Goal: Task Accomplishment & Management: Use online tool/utility

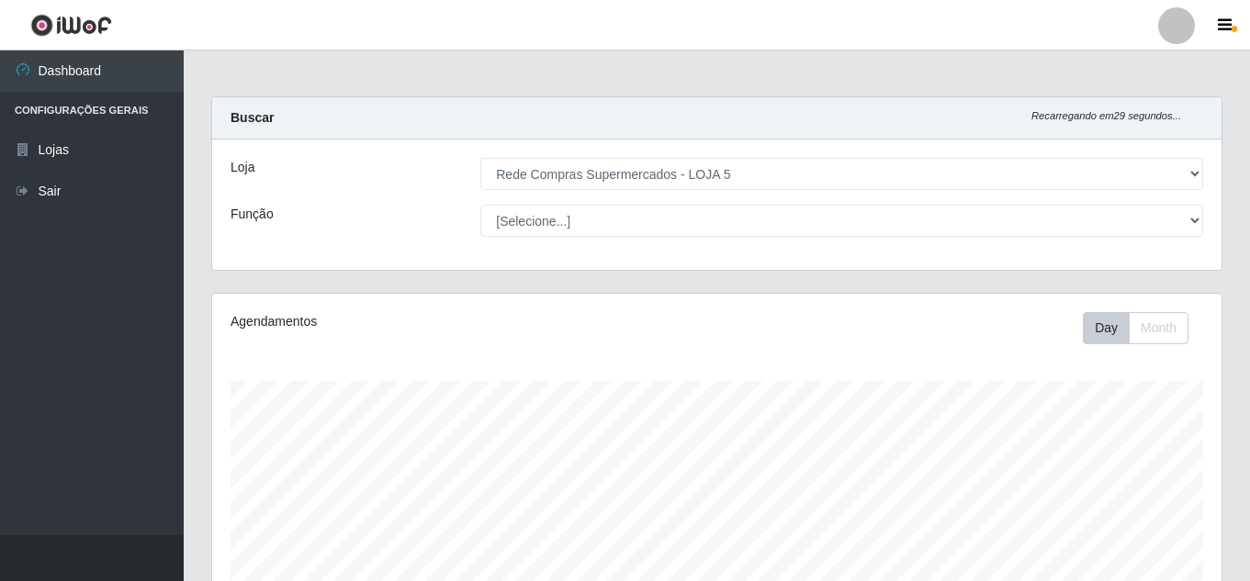
select select "397"
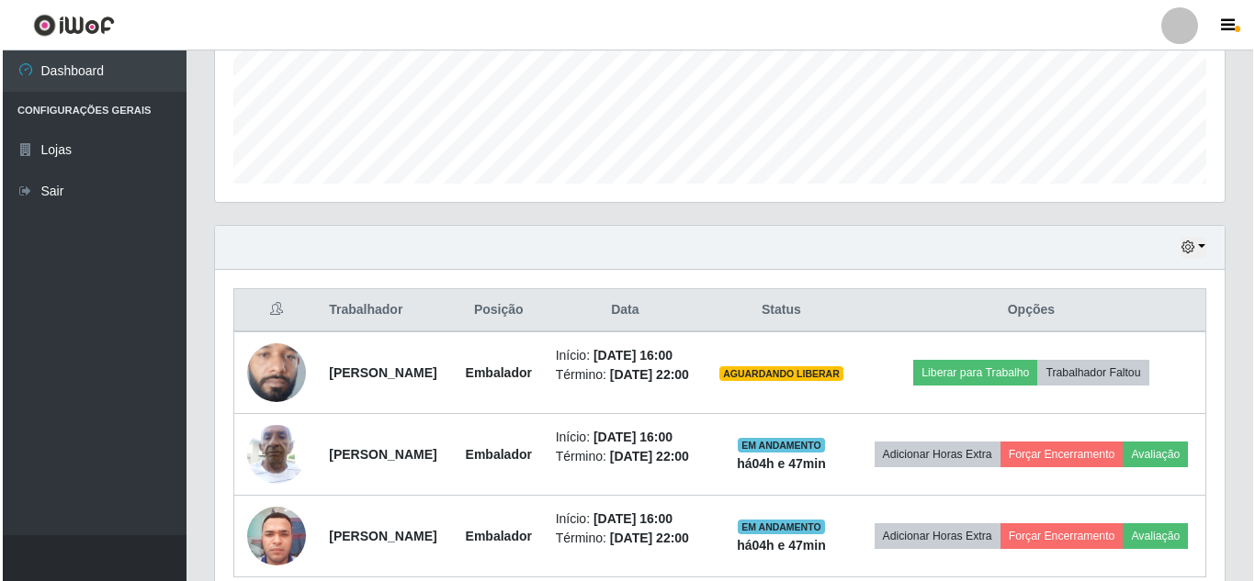
scroll to position [495, 0]
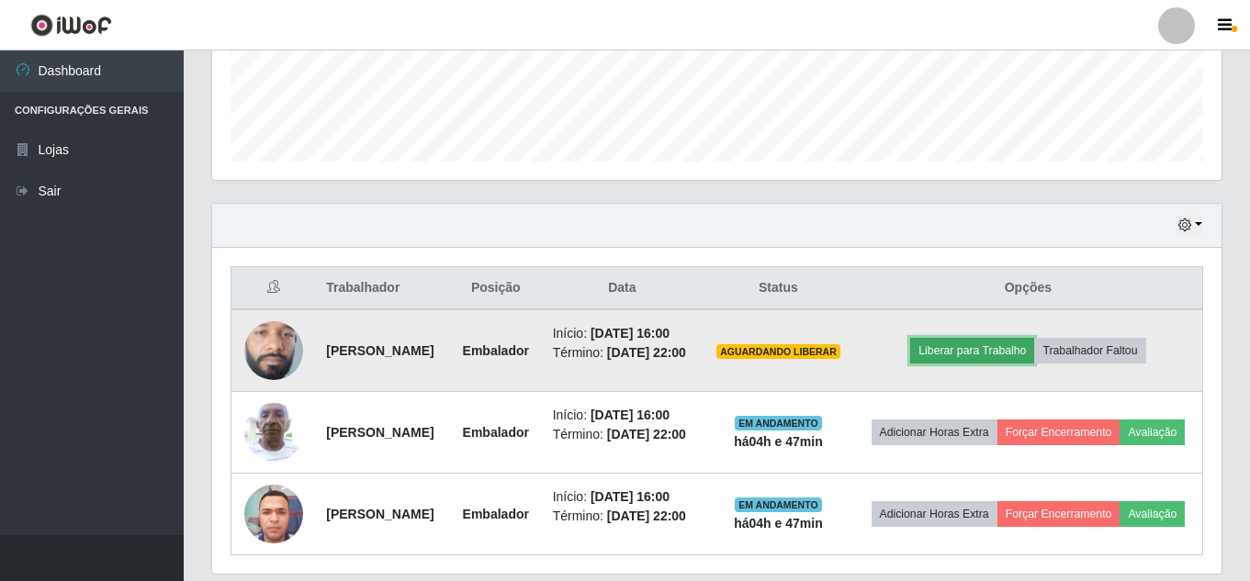
click at [996, 363] on button "Liberar para Trabalho" at bounding box center [972, 351] width 124 height 26
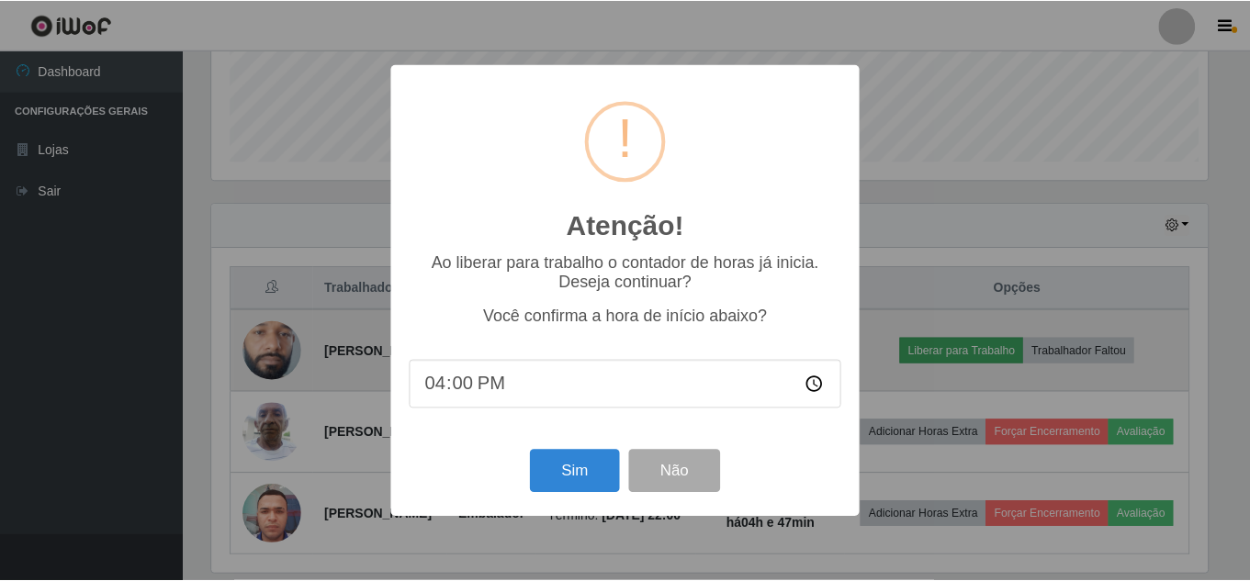
scroll to position [381, 1000]
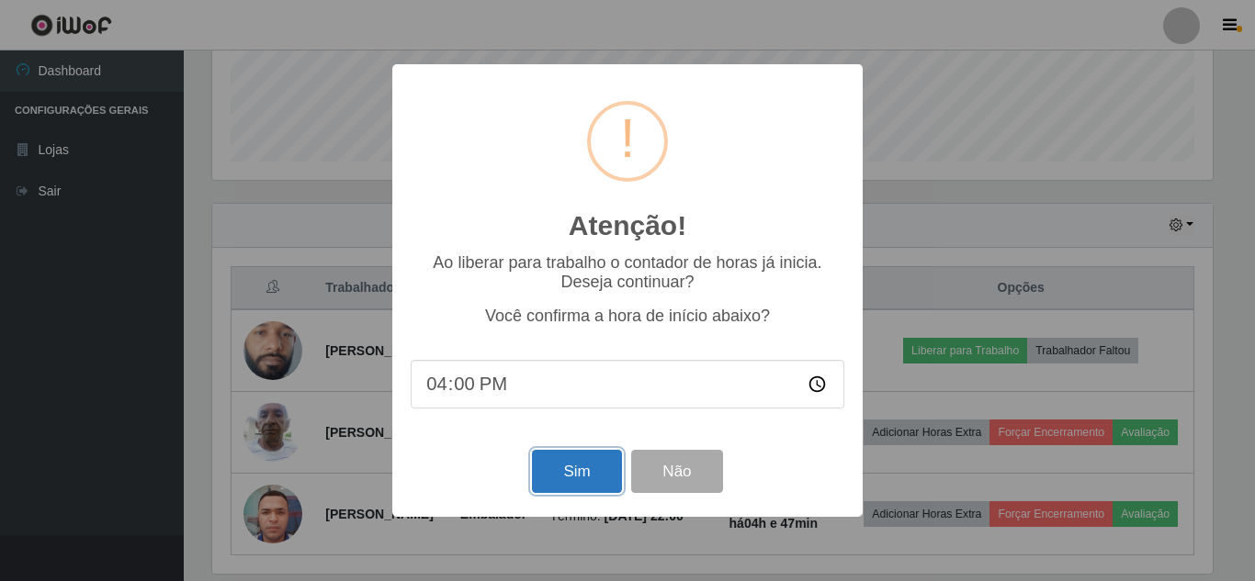
click at [547, 467] on button "Sim" at bounding box center [576, 471] width 89 height 43
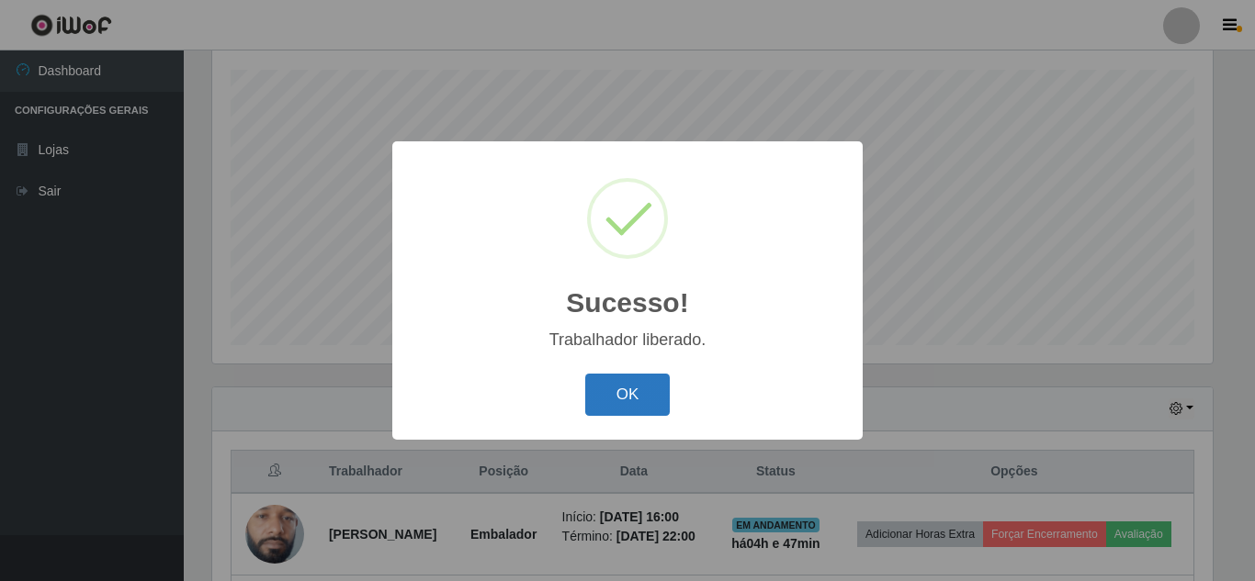
click at [630, 383] on button "OK" at bounding box center [627, 395] width 85 height 43
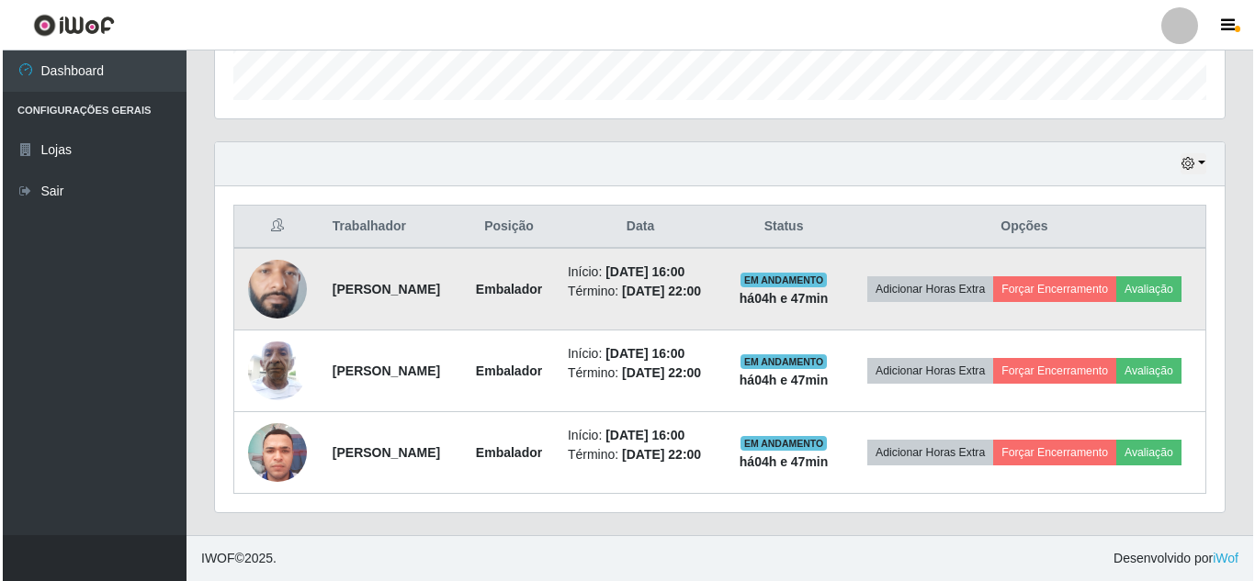
scroll to position [598, 0]
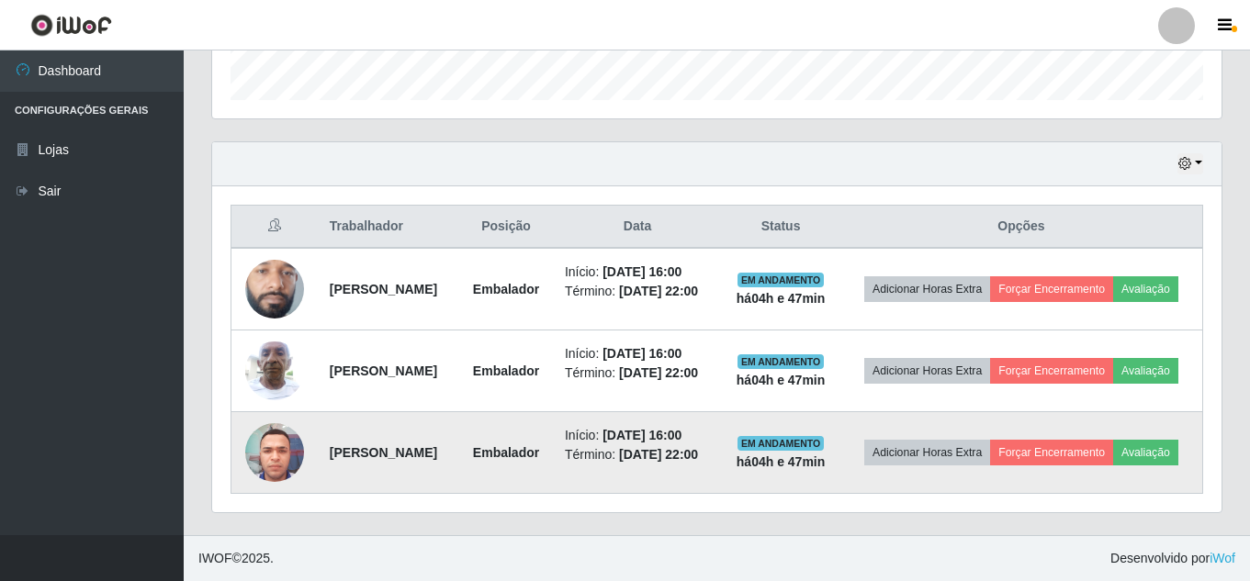
click at [271, 444] on img at bounding box center [274, 452] width 59 height 78
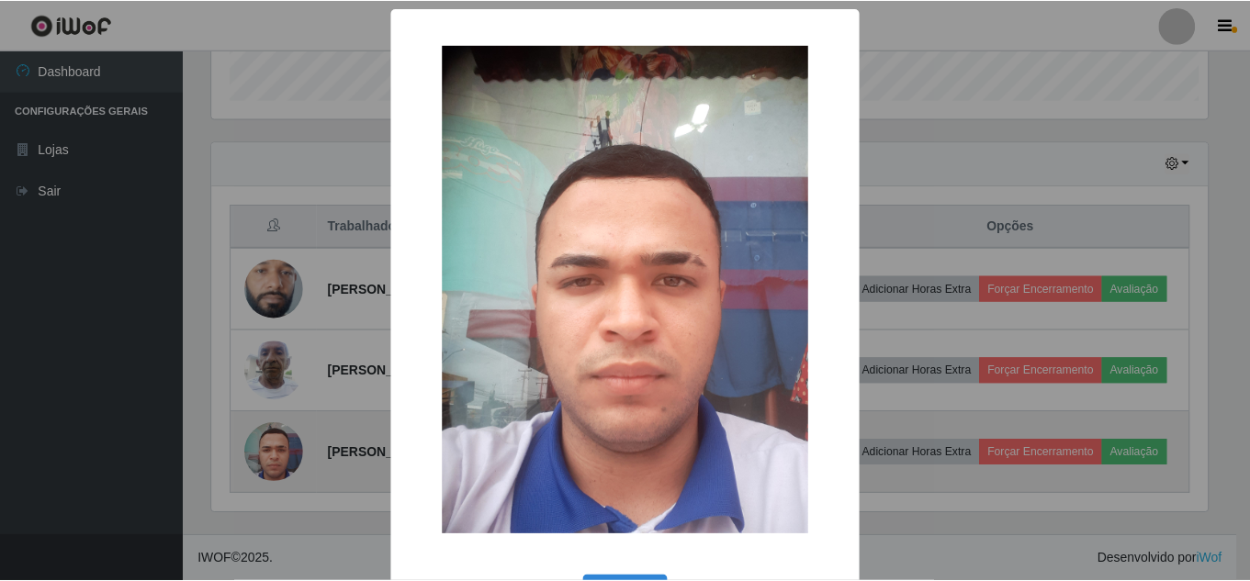
scroll to position [381, 1000]
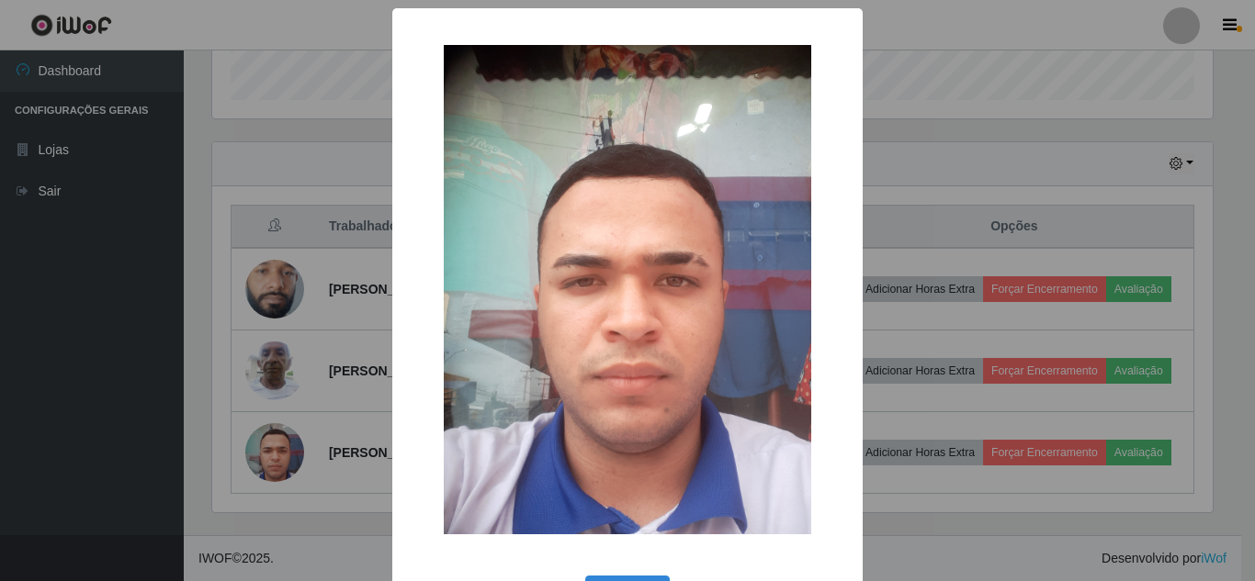
click at [177, 360] on div "× OK Cancel" at bounding box center [627, 290] width 1255 height 581
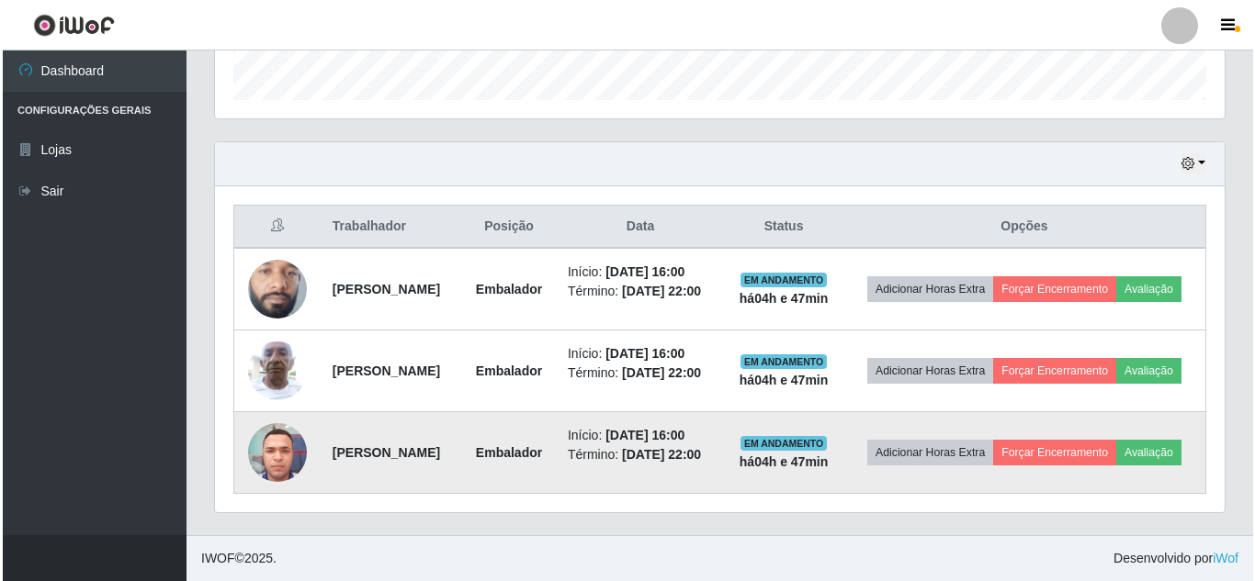
scroll to position [381, 1009]
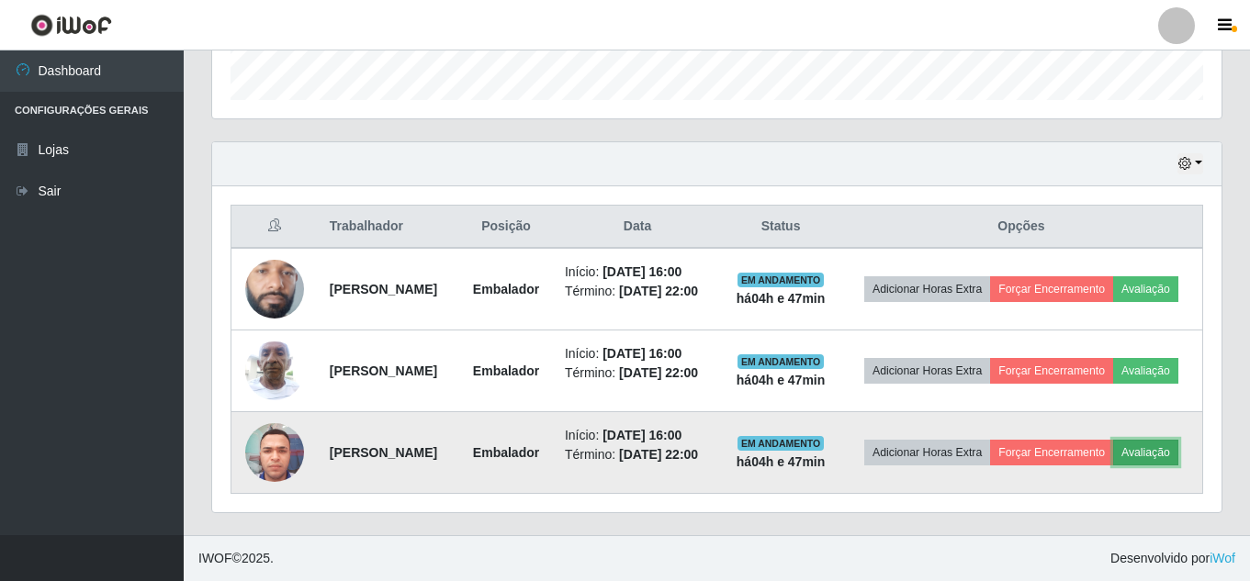
click at [1113, 460] on button "Avaliação" at bounding box center [1145, 453] width 65 height 26
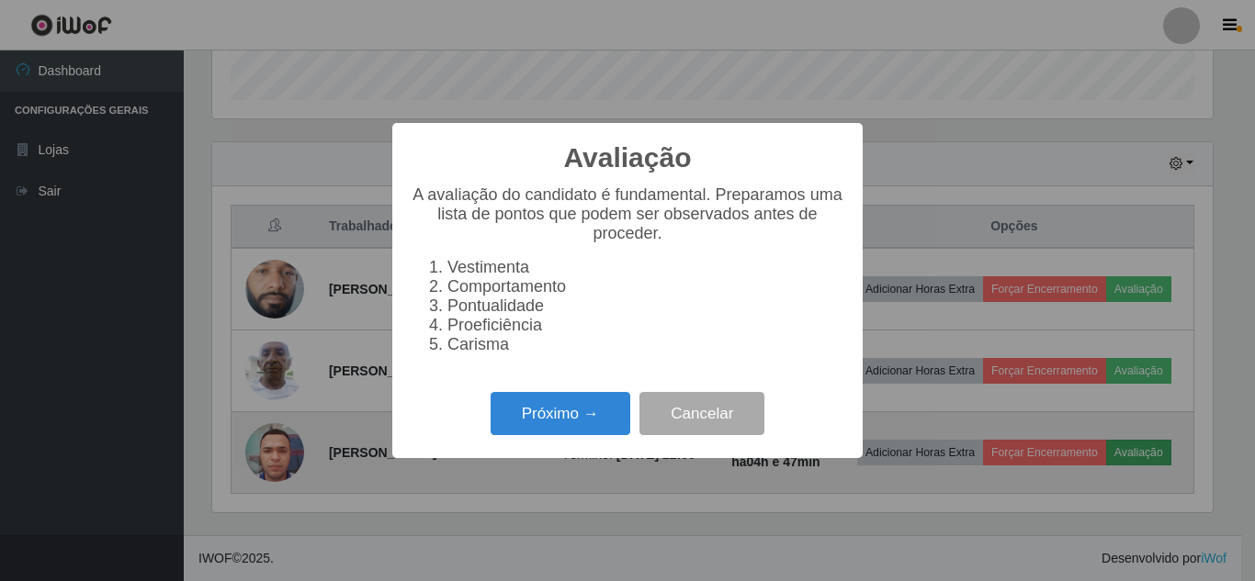
scroll to position [381, 1000]
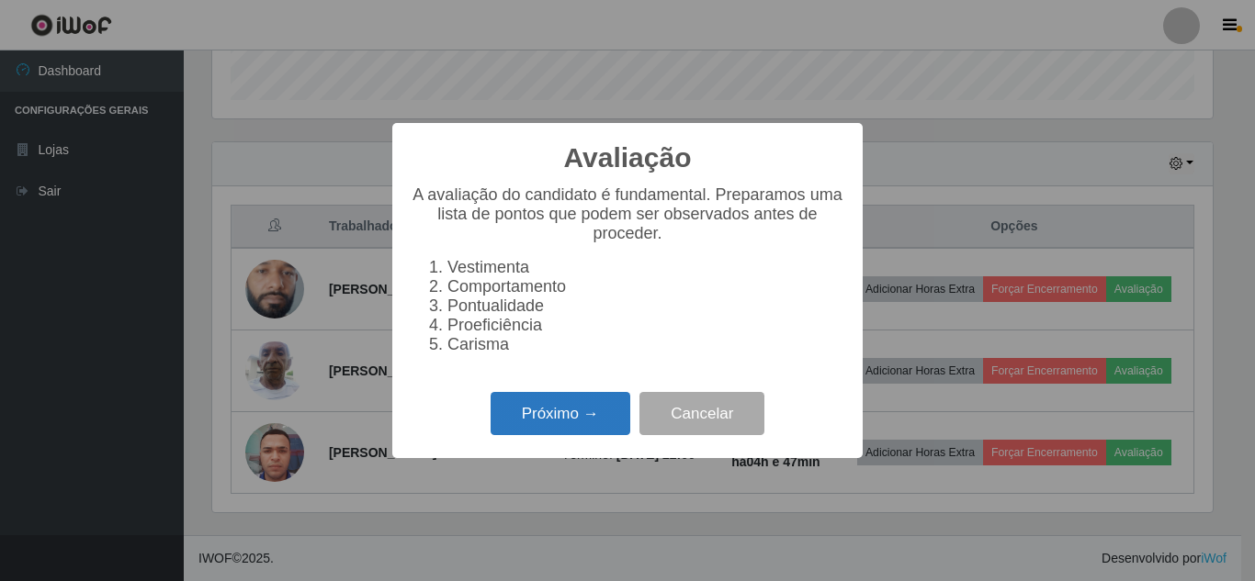
click at [568, 414] on button "Próximo →" at bounding box center [560, 413] width 140 height 43
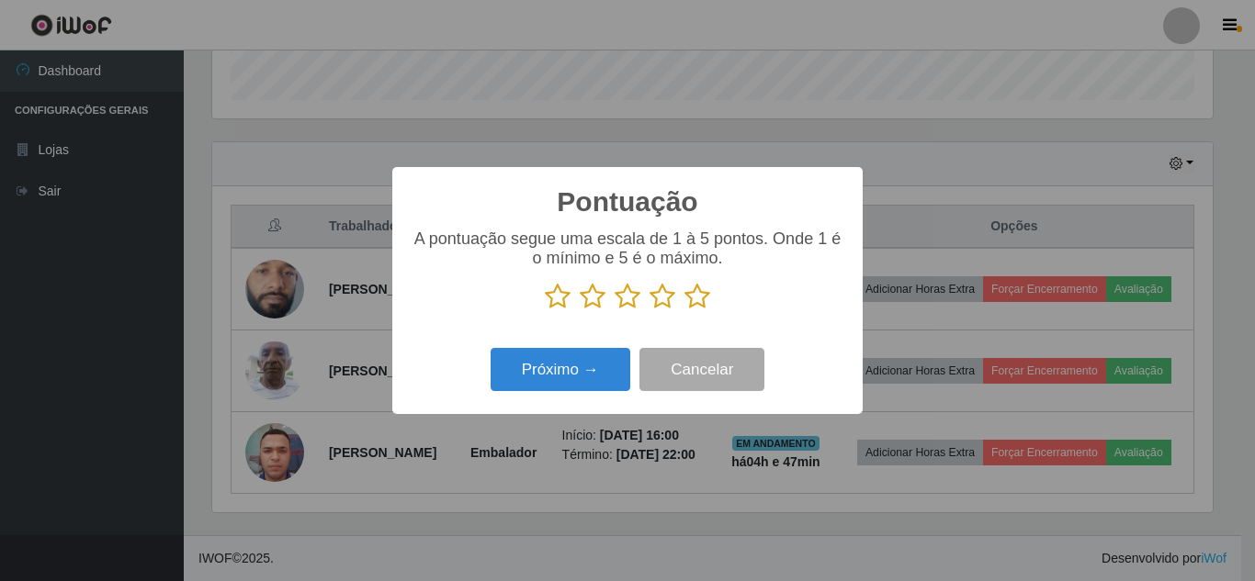
click at [697, 302] on icon at bounding box center [697, 297] width 26 height 28
click at [684, 310] on input "radio" at bounding box center [684, 310] width 0 height 0
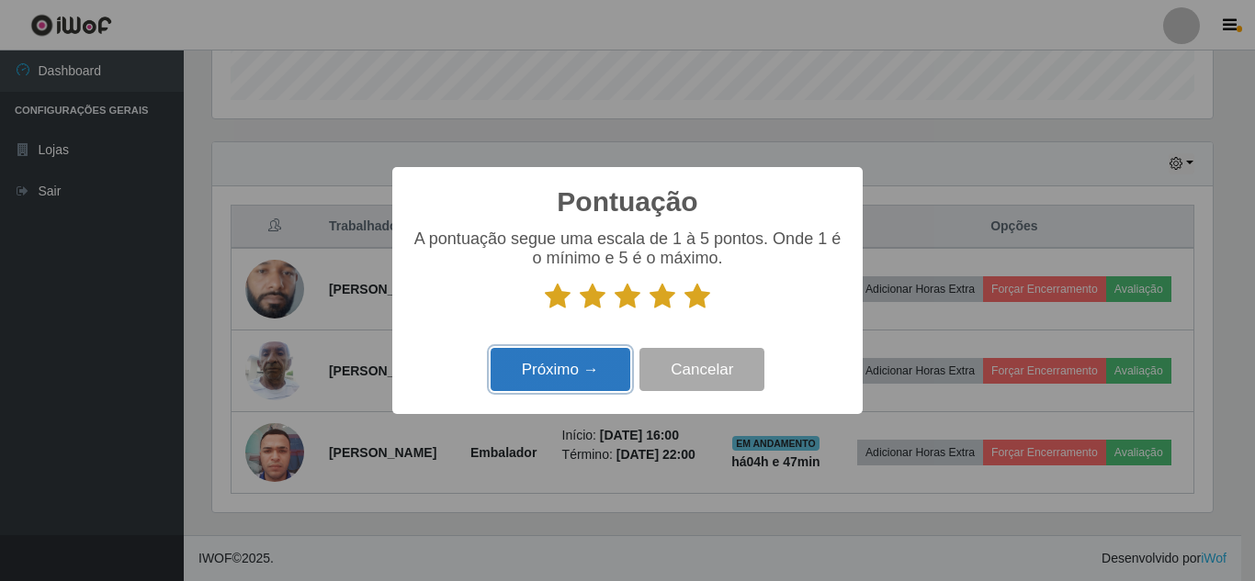
click at [571, 378] on button "Próximo →" at bounding box center [560, 369] width 140 height 43
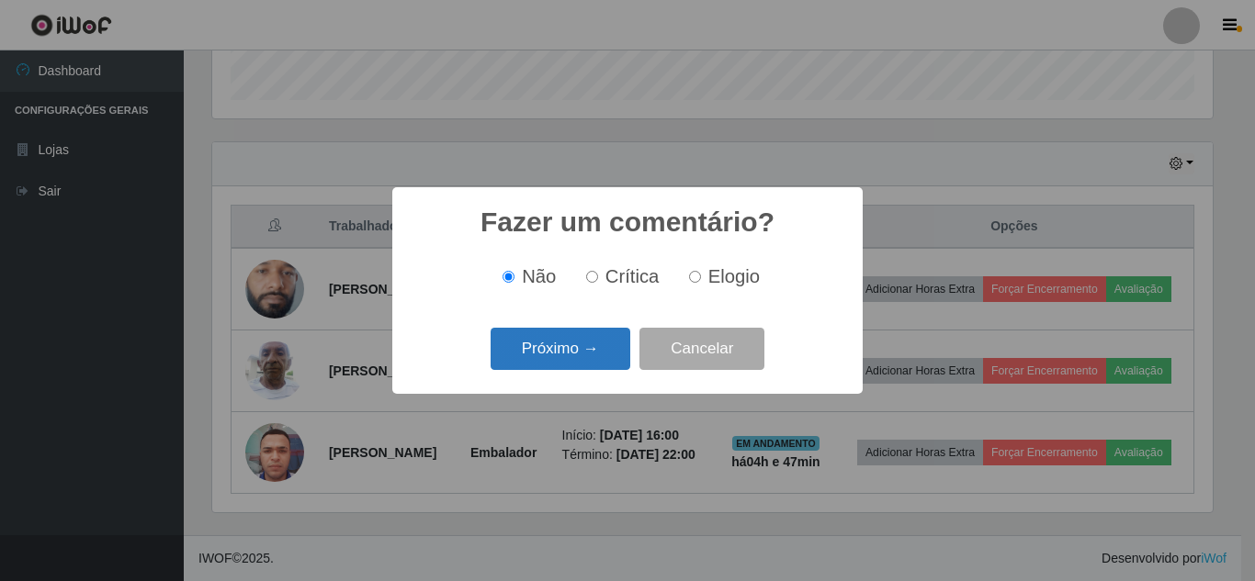
click at [580, 340] on button "Próximo →" at bounding box center [560, 349] width 140 height 43
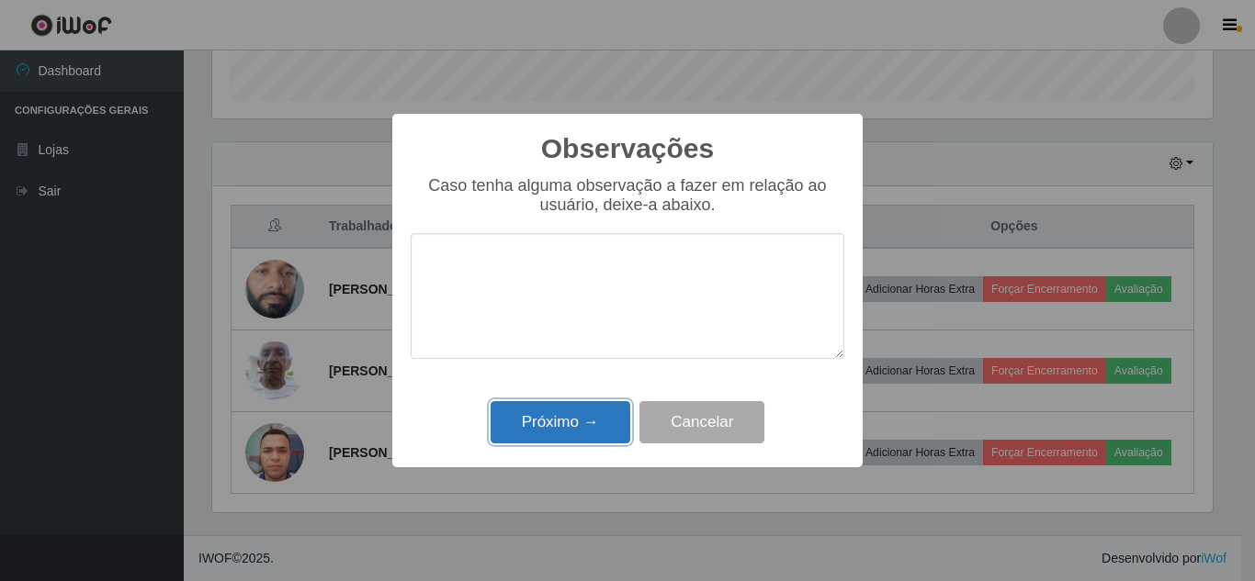
click at [576, 418] on button "Próximo →" at bounding box center [560, 422] width 140 height 43
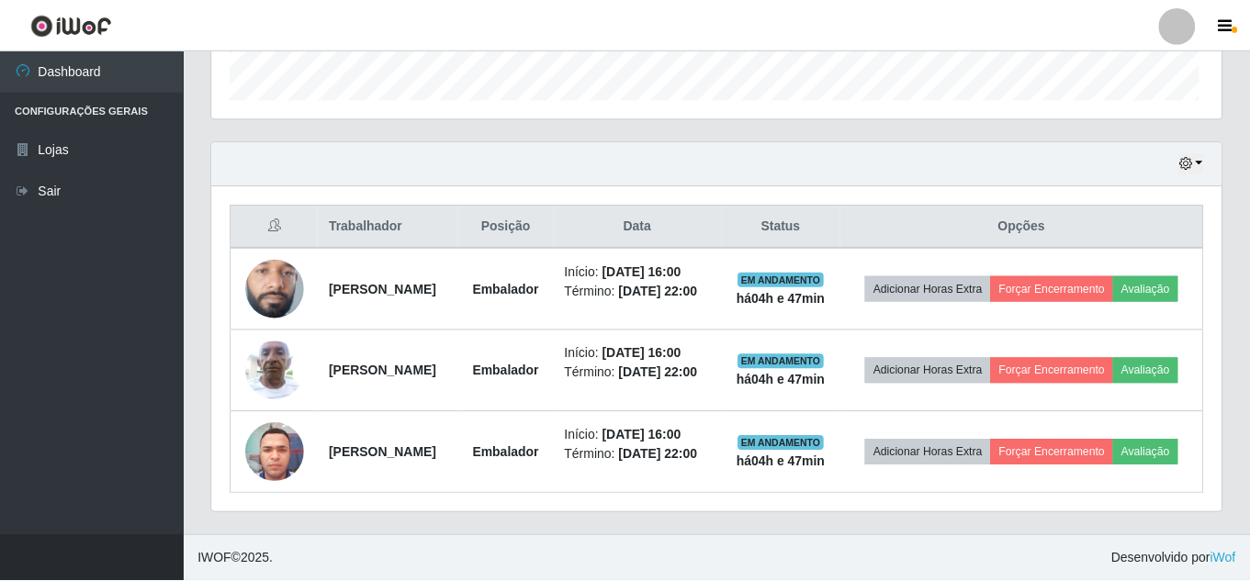
scroll to position [381, 1009]
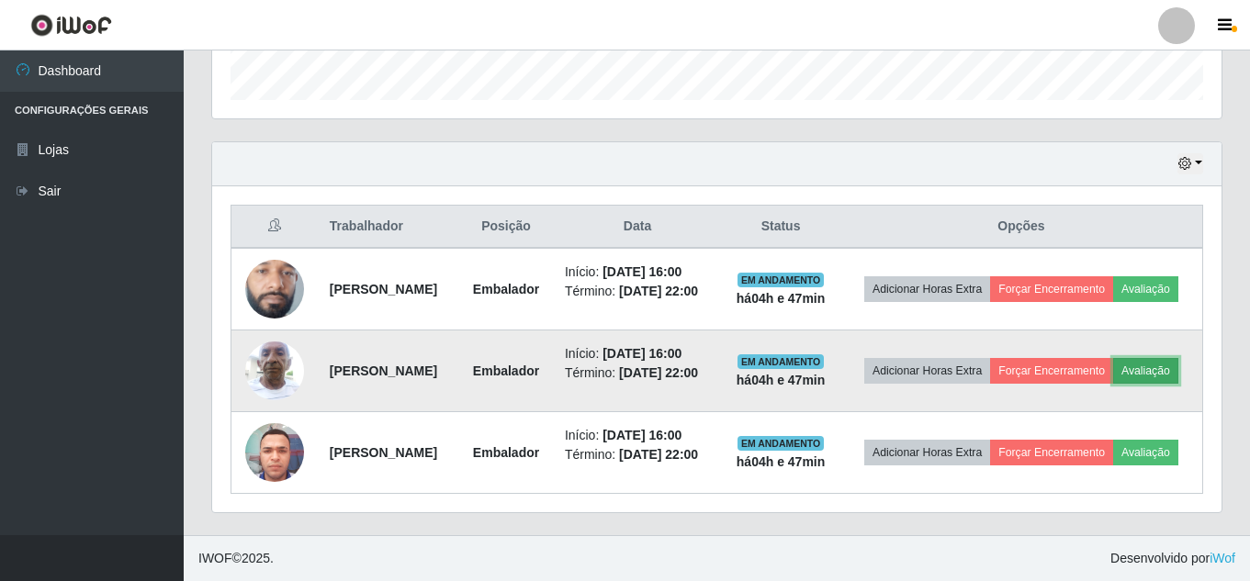
click at [1113, 367] on button "Avaliação" at bounding box center [1145, 371] width 65 height 26
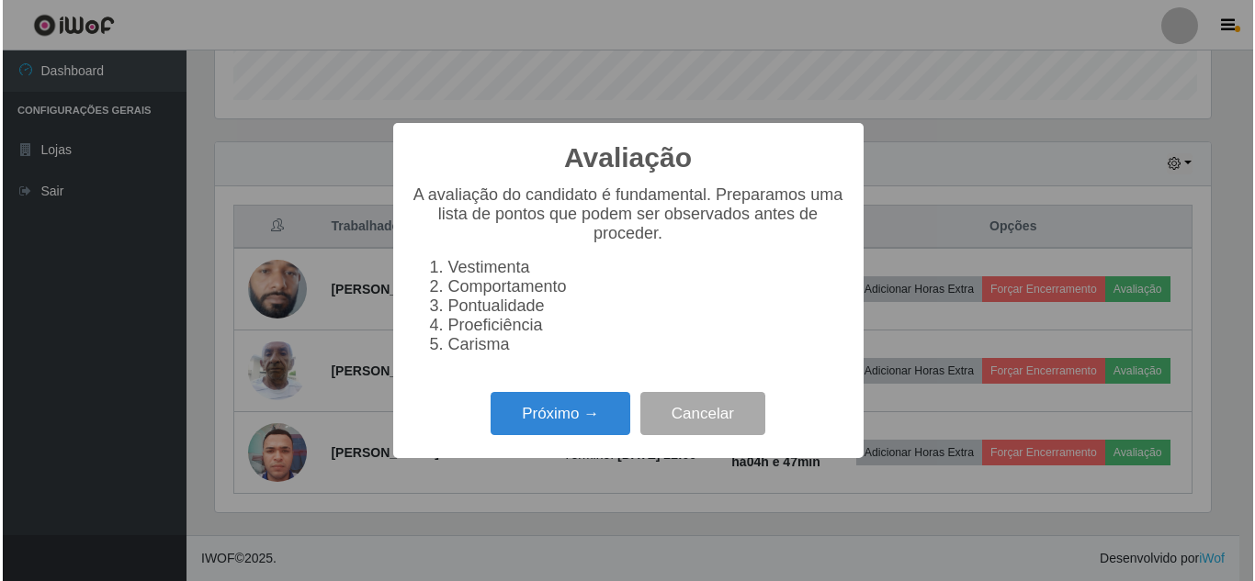
scroll to position [381, 1000]
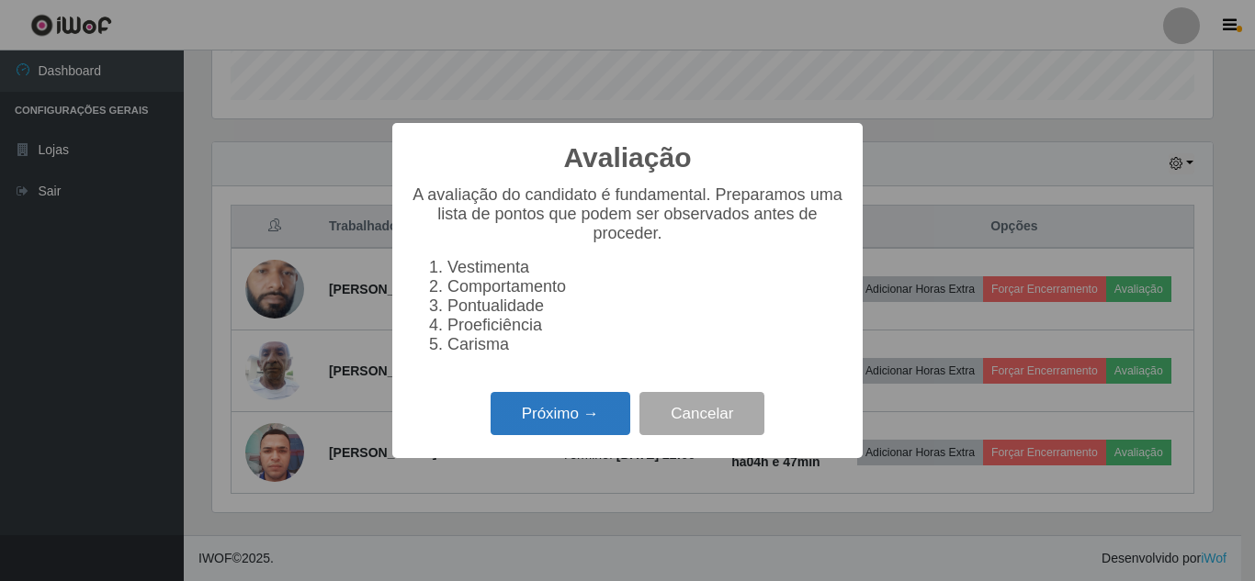
click at [585, 424] on button "Próximo →" at bounding box center [560, 413] width 140 height 43
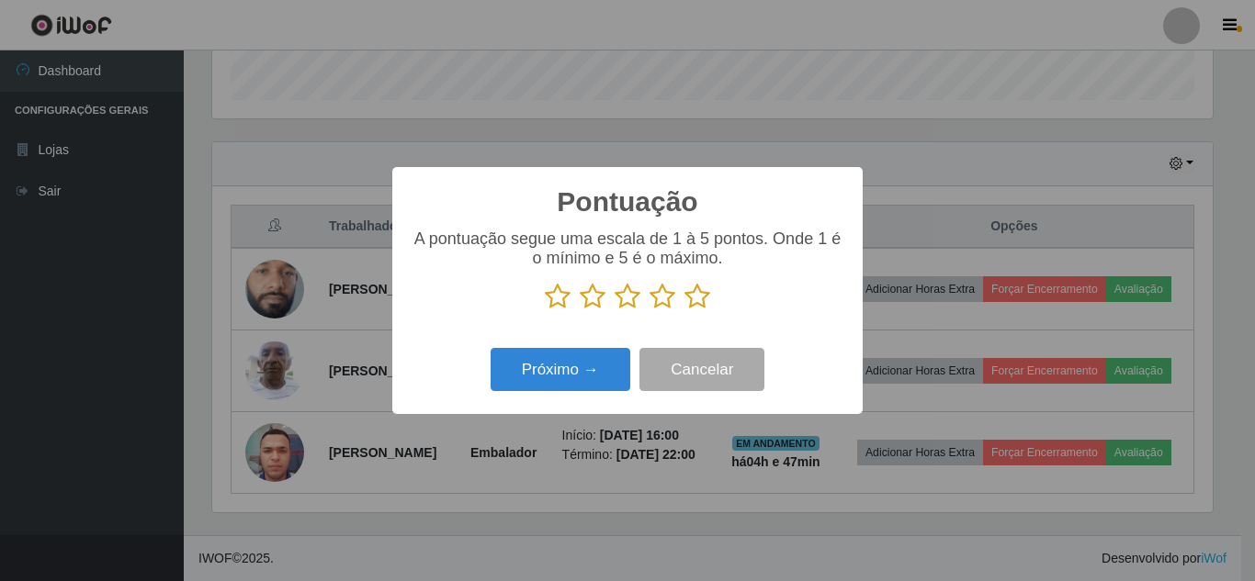
scroll to position [918137, 917518]
click at [694, 293] on icon at bounding box center [697, 297] width 26 height 28
click at [684, 310] on input "radio" at bounding box center [684, 310] width 0 height 0
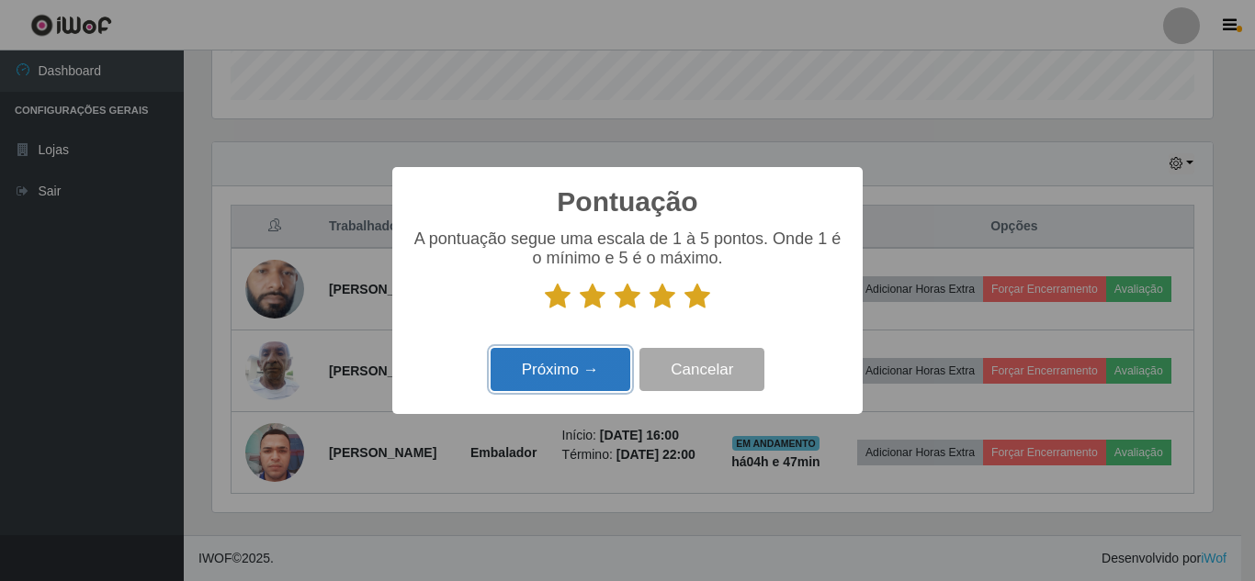
click at [569, 376] on button "Próximo →" at bounding box center [560, 369] width 140 height 43
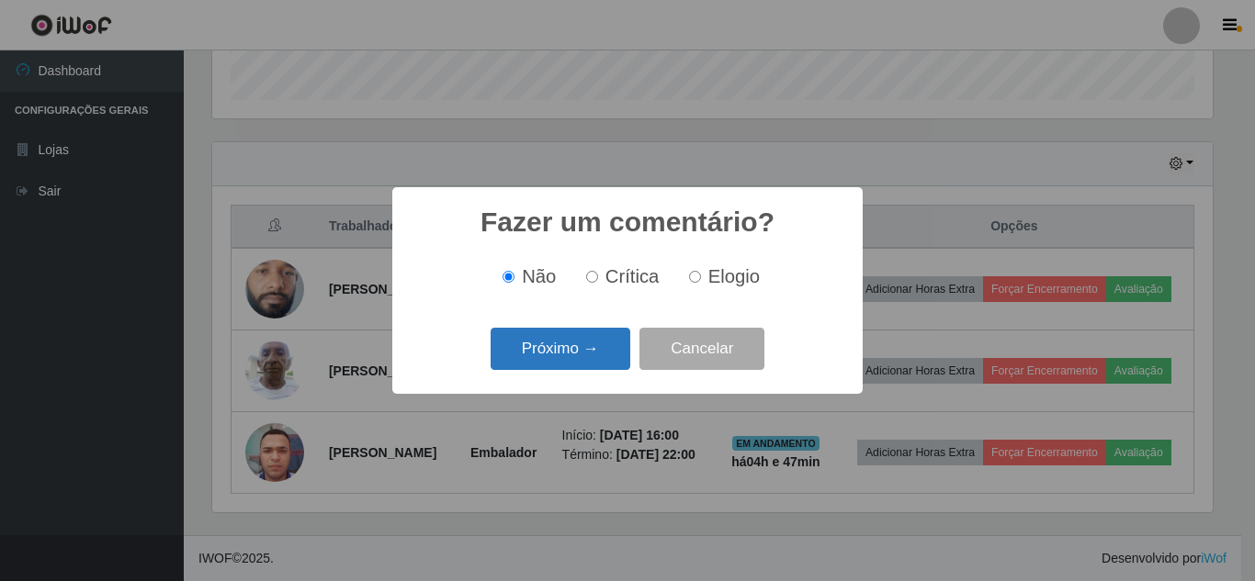
click at [575, 347] on button "Próximo →" at bounding box center [560, 349] width 140 height 43
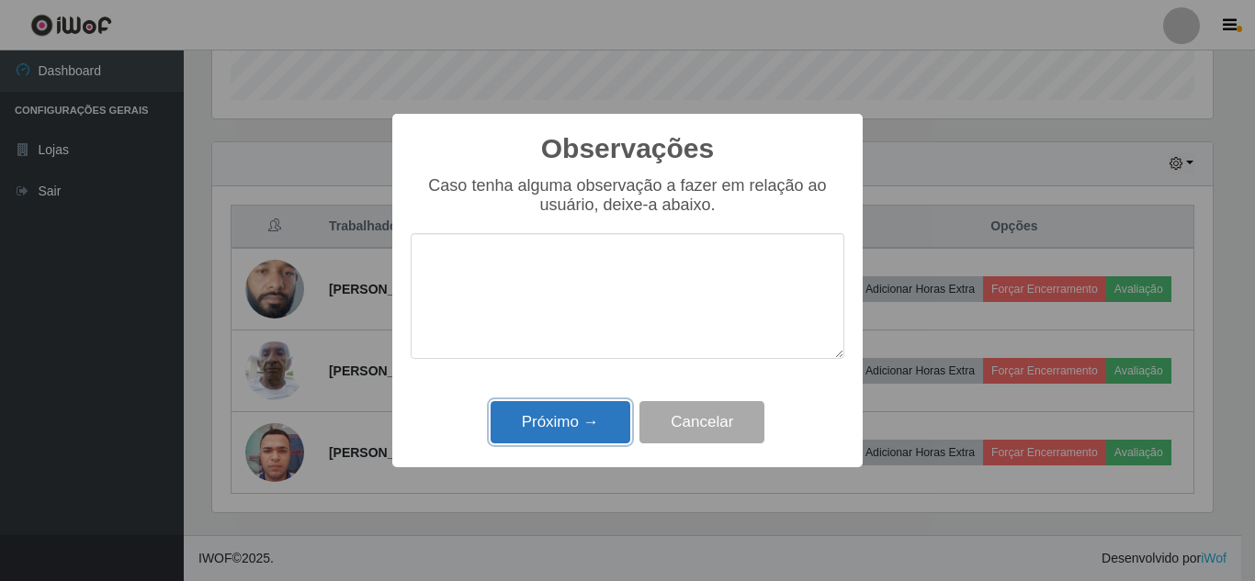
click at [573, 410] on button "Próximo →" at bounding box center [560, 422] width 140 height 43
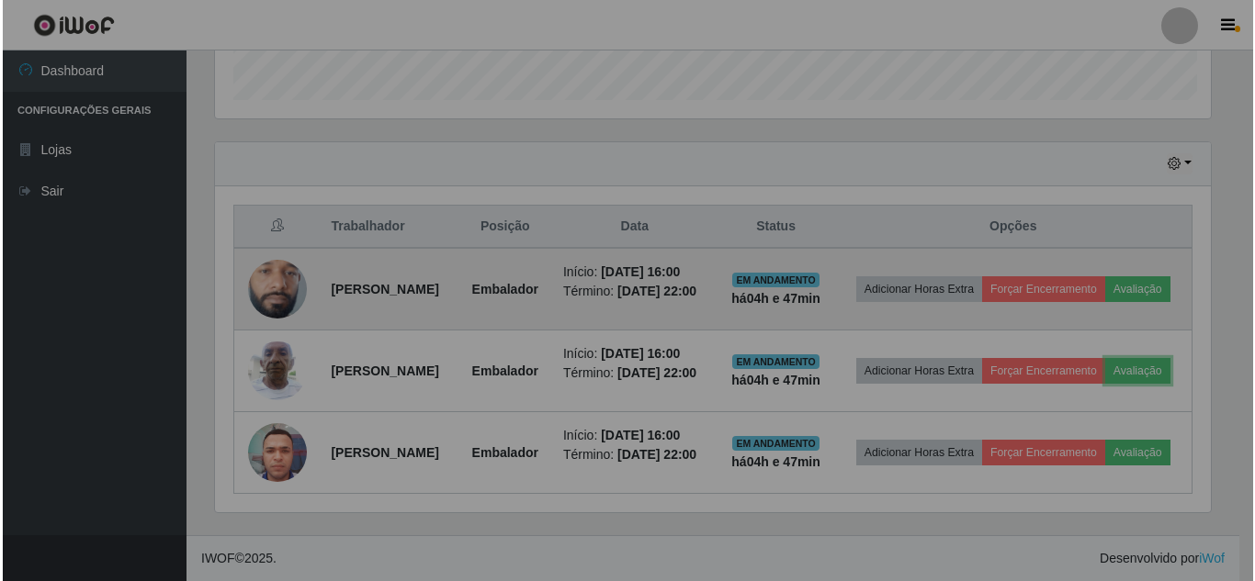
scroll to position [381, 1009]
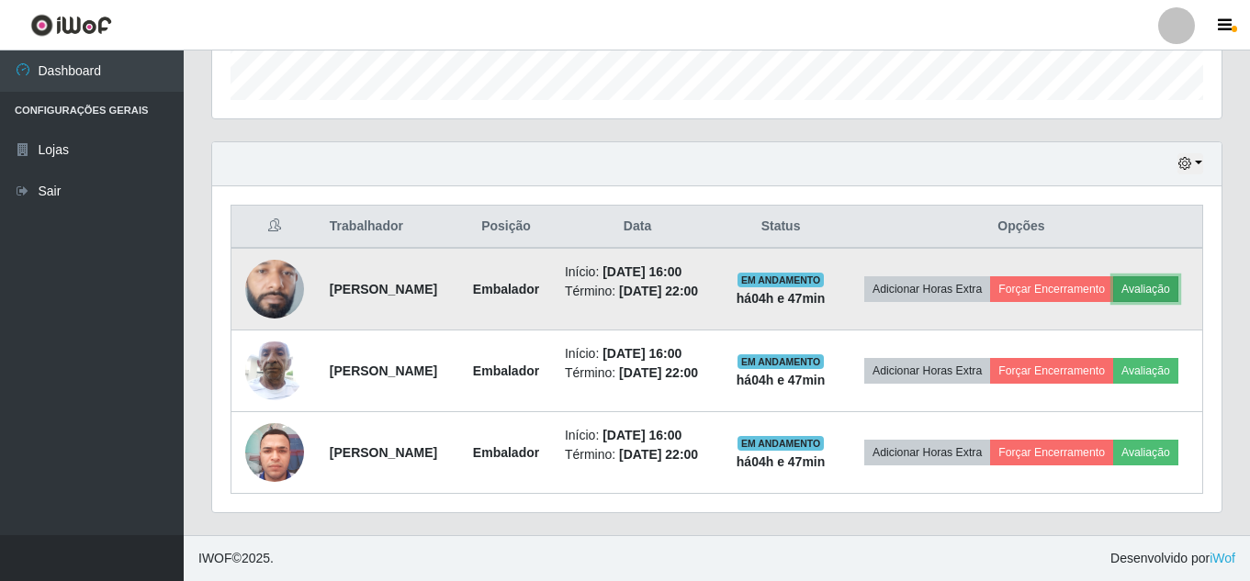
click at [1113, 276] on button "Avaliação" at bounding box center [1145, 289] width 65 height 26
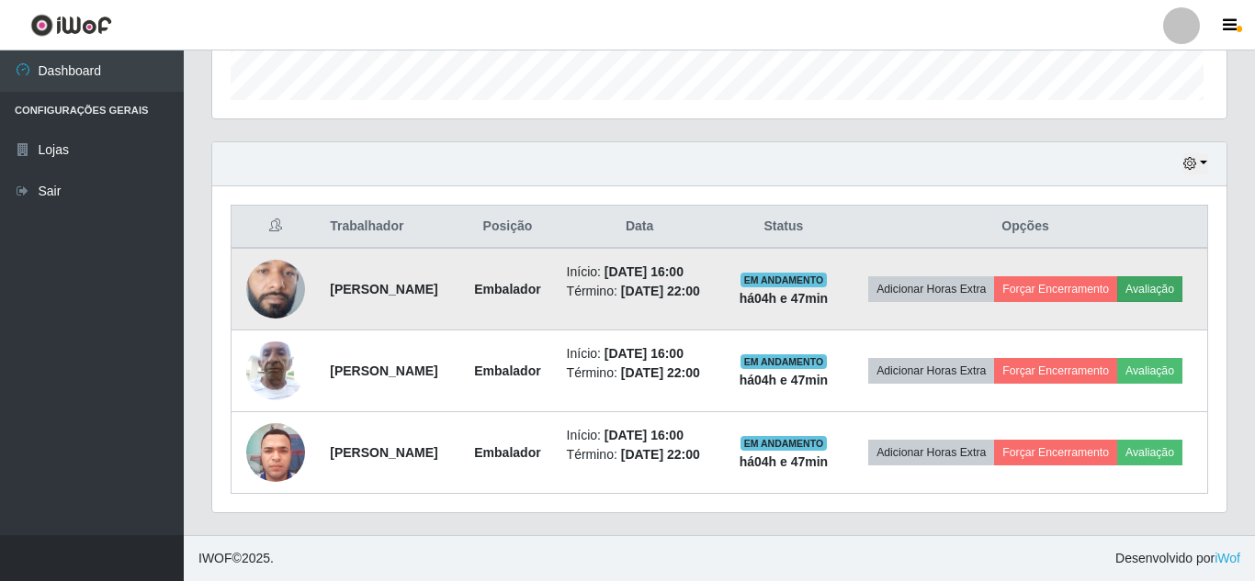
scroll to position [381, 1000]
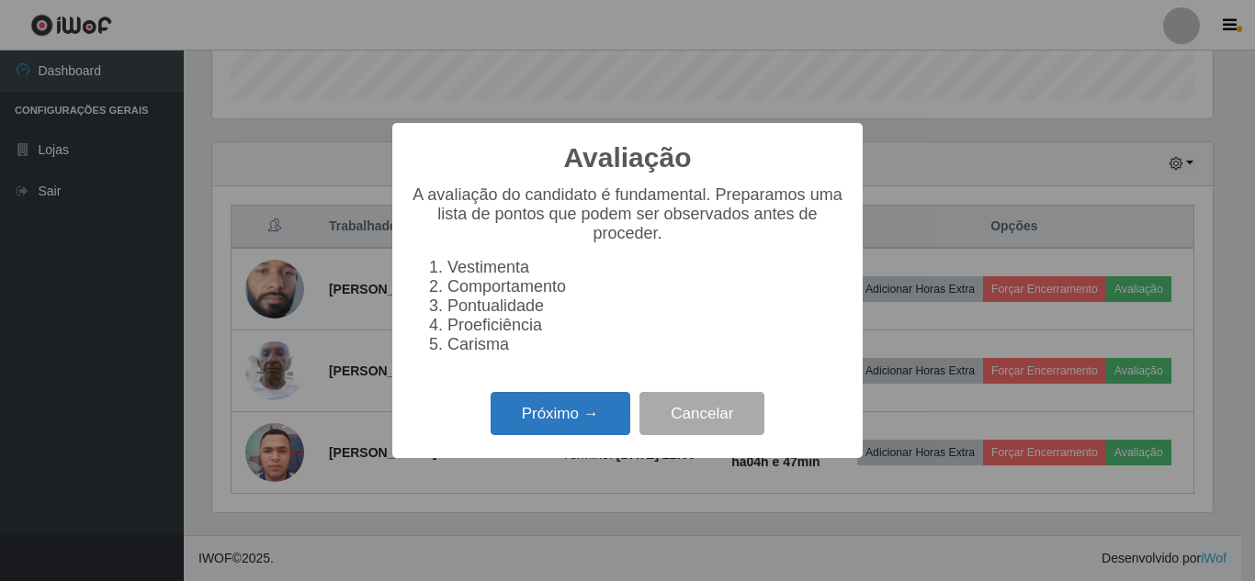
click at [596, 413] on button "Próximo →" at bounding box center [560, 413] width 140 height 43
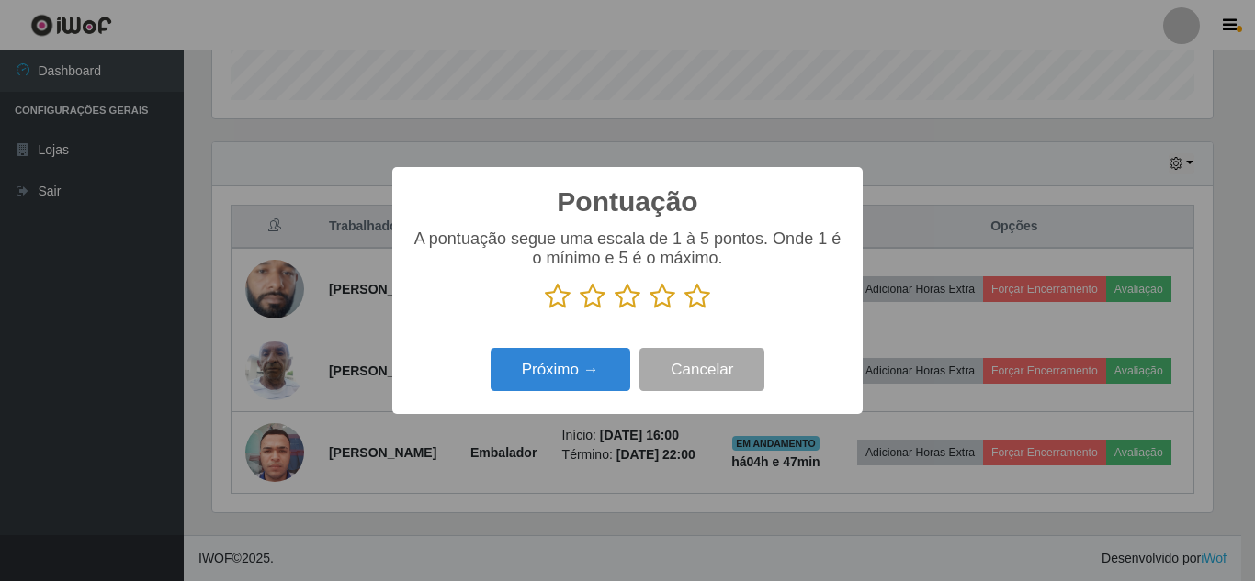
scroll to position [918137, 917518]
click at [704, 296] on icon at bounding box center [697, 297] width 26 height 28
click at [684, 310] on input "radio" at bounding box center [684, 310] width 0 height 0
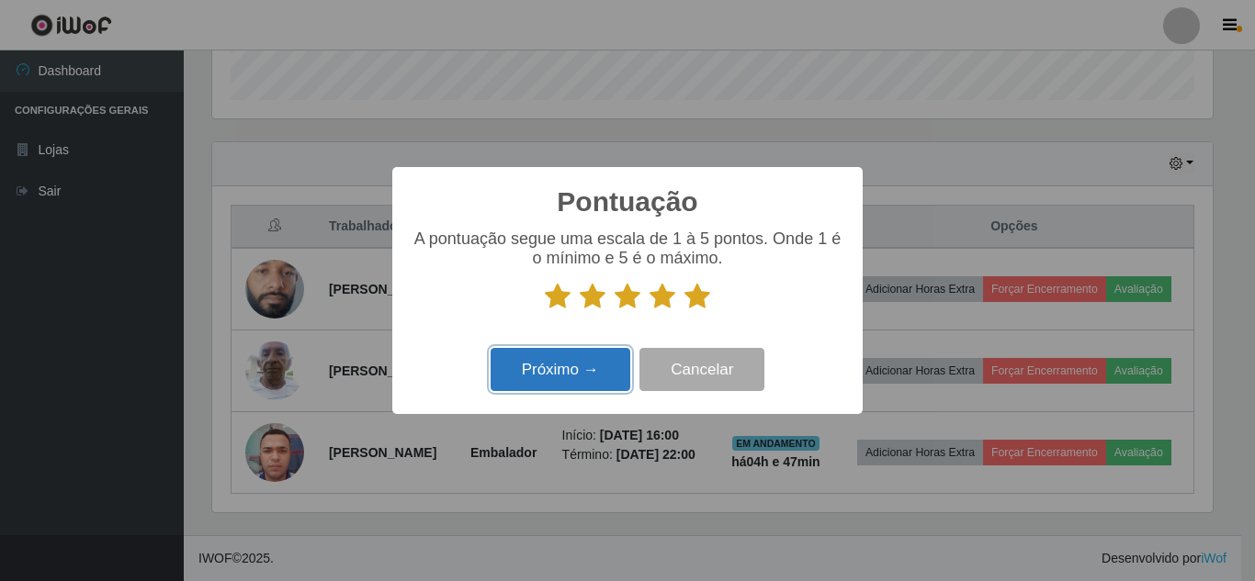
click at [598, 369] on button "Próximo →" at bounding box center [560, 369] width 140 height 43
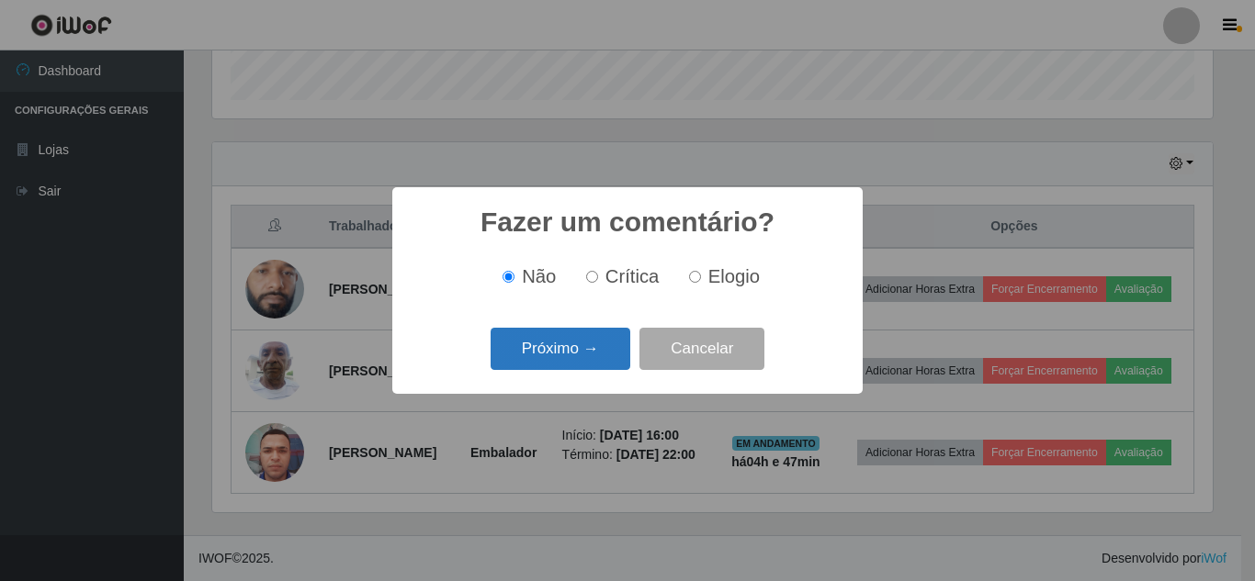
click at [598, 344] on button "Próximo →" at bounding box center [560, 349] width 140 height 43
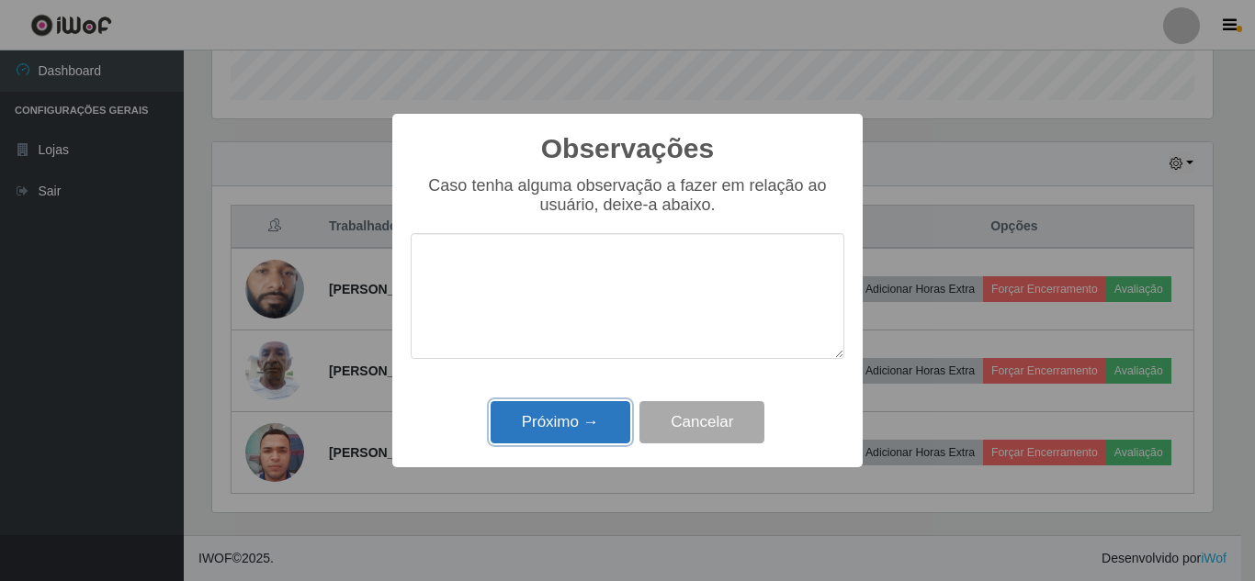
click at [579, 424] on button "Próximo →" at bounding box center [560, 422] width 140 height 43
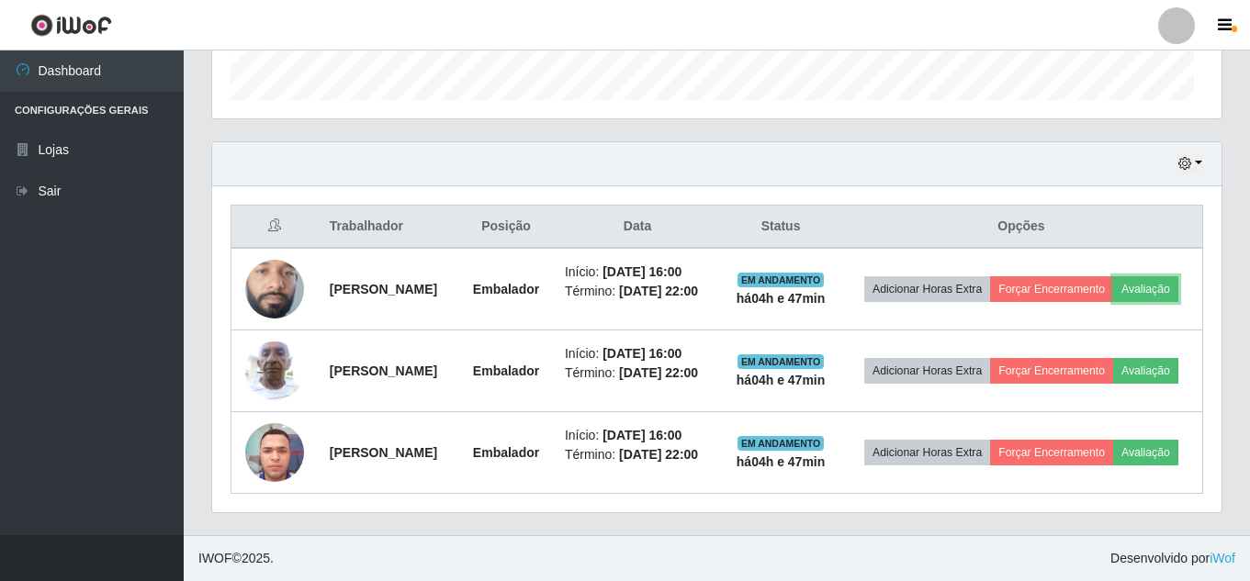
scroll to position [0, 0]
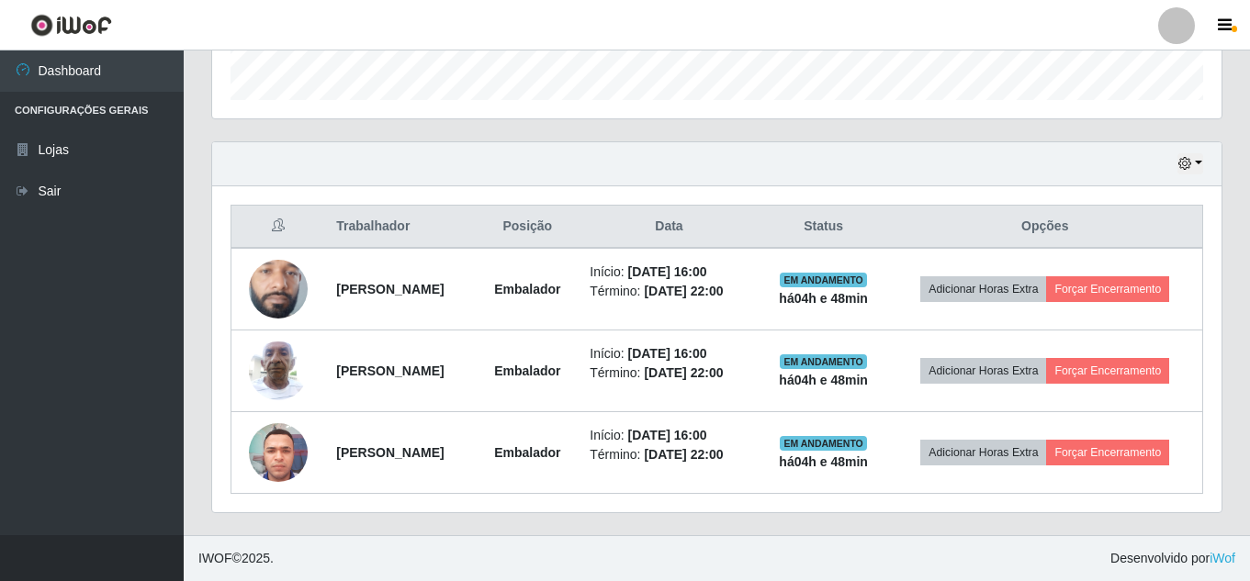
click at [772, 178] on div "Hoje 1 dia 3 dias 1 Semana Não encerrados" at bounding box center [716, 164] width 1009 height 44
